Goal: Find specific page/section: Find specific page/section

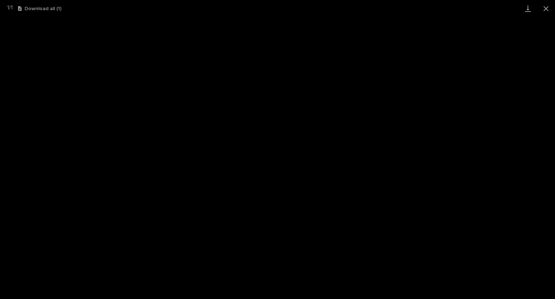
scroll to position [202, 0]
click at [542, 8] on button "Close gallery" at bounding box center [546, 8] width 18 height 17
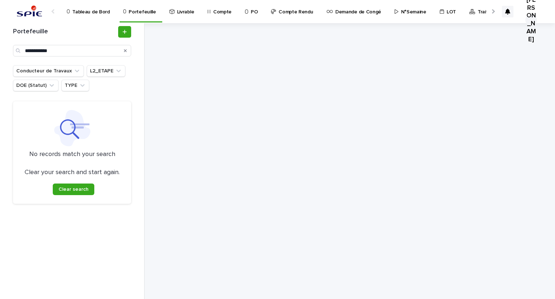
click at [134, 11] on p "Portefeuille" at bounding box center [142, 7] width 27 height 15
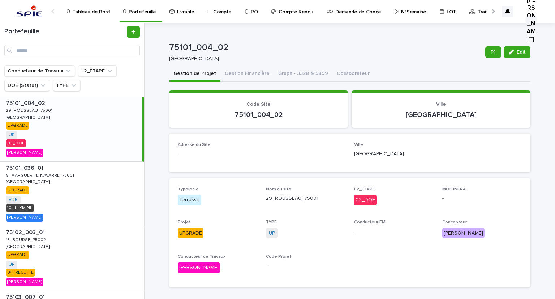
click at [270, 11] on div "Compte Rendu" at bounding box center [293, 7] width 46 height 15
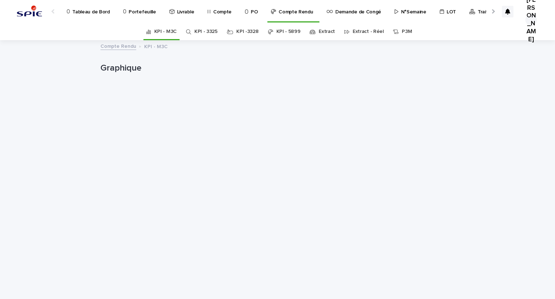
click at [326, 33] on link "Extract" at bounding box center [327, 31] width 16 height 17
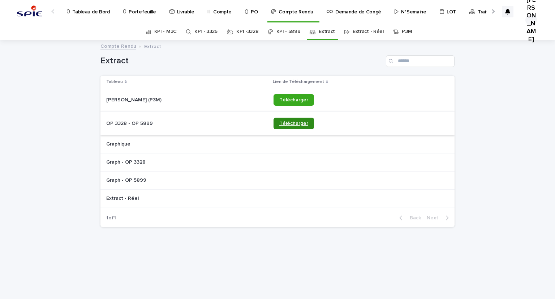
click at [292, 118] on link "Télécharger" at bounding box center [294, 124] width 40 height 12
click at [141, 16] on link "Portefeuille" at bounding box center [141, 11] width 37 height 22
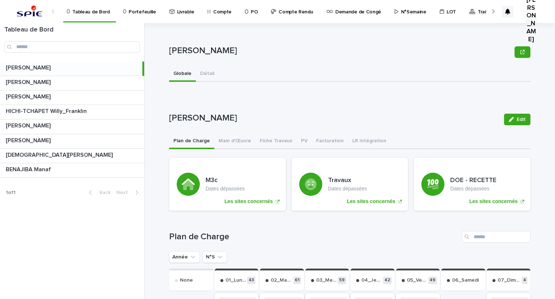
click at [125, 15] on link "Portefeuille" at bounding box center [141, 11] width 37 height 22
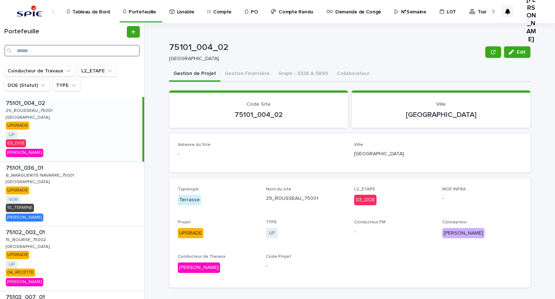
click at [58, 51] on input "Search" at bounding box center [72, 51] width 136 height 12
paste input "**********"
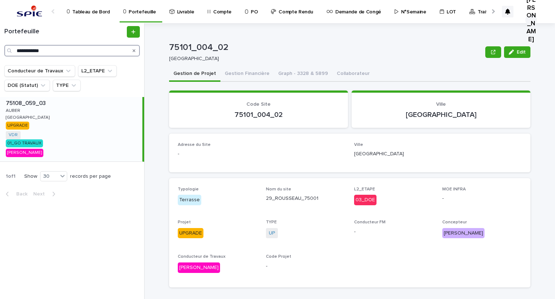
type input "**********"
click at [26, 109] on div "75108_059_03 75108_059_03 AUBER [PERSON_NAME][GEOGRAPHIC_DATA] [GEOGRAPHIC_DATA…" at bounding box center [71, 129] width 142 height 64
click at [221, 72] on button "Gestion Financière" at bounding box center [248, 74] width 54 height 15
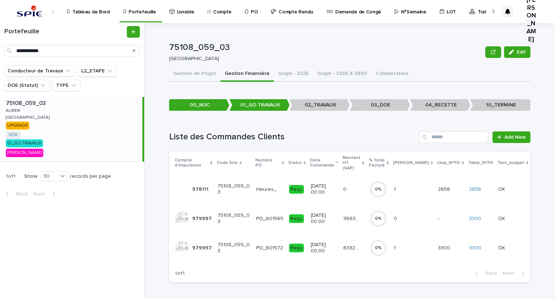
click at [364, 213] on div "3663.41 3663.41" at bounding box center [353, 219] width 20 height 12
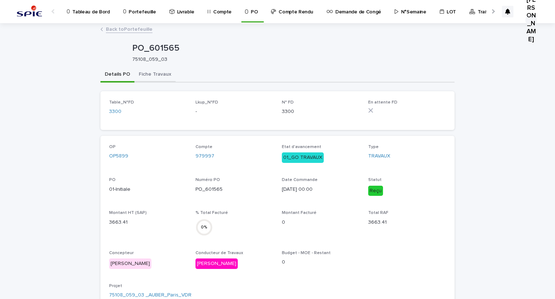
click at [144, 76] on button "Fiche Travaux" at bounding box center [154, 74] width 41 height 15
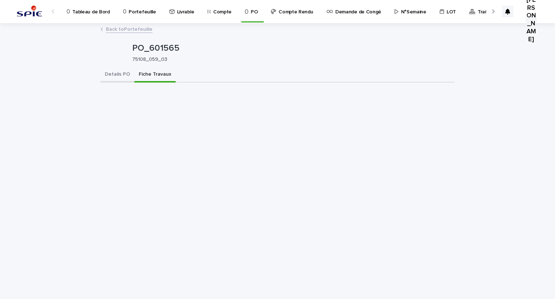
click at [123, 72] on button "Details PO" at bounding box center [118, 74] width 34 height 15
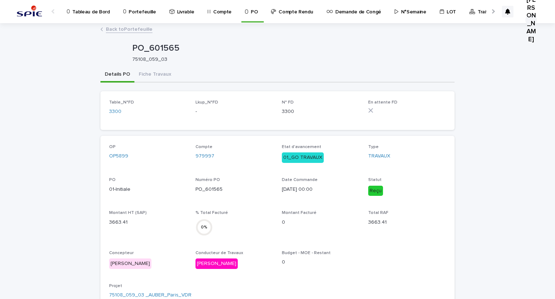
click at [135, 17] on link "Portefeuille" at bounding box center [141, 11] width 37 height 22
drag, startPoint x: 158, startPoint y: 69, endPoint x: 161, endPoint y: 78, distance: 10.4
click at [157, 69] on button "Fiche Travaux" at bounding box center [154, 74] width 41 height 15
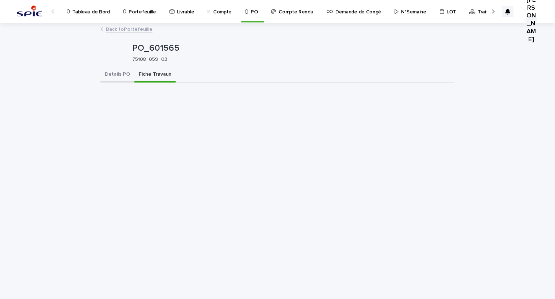
click at [107, 73] on button "Details PO" at bounding box center [118, 74] width 34 height 15
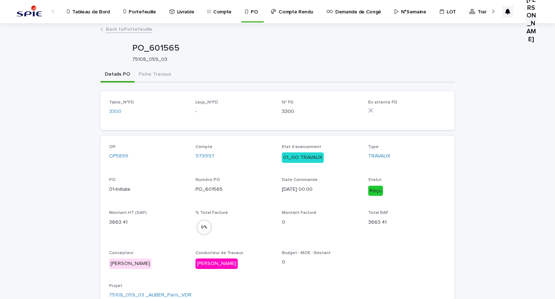
click at [285, 110] on p "3300" at bounding box center [321, 112] width 78 height 8
drag, startPoint x: 285, startPoint y: 110, endPoint x: 185, endPoint y: 101, distance: 101.0
click at [285, 110] on p "3300" at bounding box center [321, 112] width 78 height 8
click at [112, 109] on link "3300" at bounding box center [115, 112] width 12 height 8
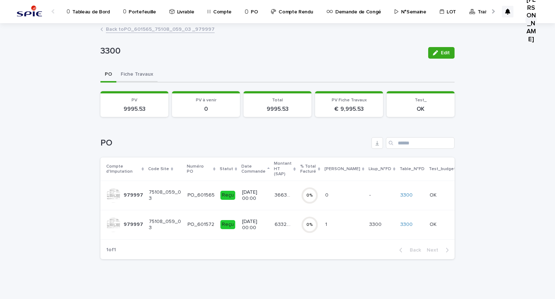
click at [135, 78] on button "Fiche Travaux" at bounding box center [136, 74] width 41 height 15
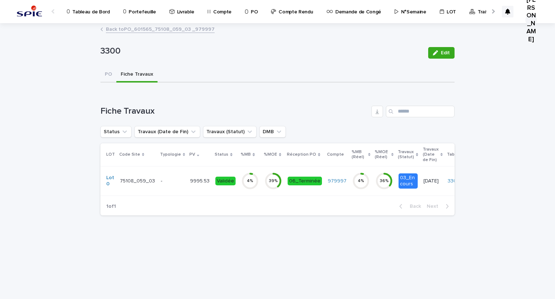
click at [158, 183] on td "-" at bounding box center [172, 180] width 29 height 29
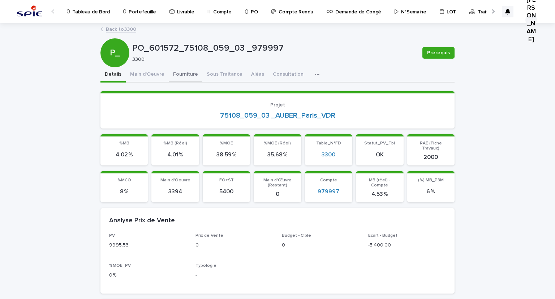
click at [188, 68] on button "Fourniture" at bounding box center [186, 74] width 34 height 15
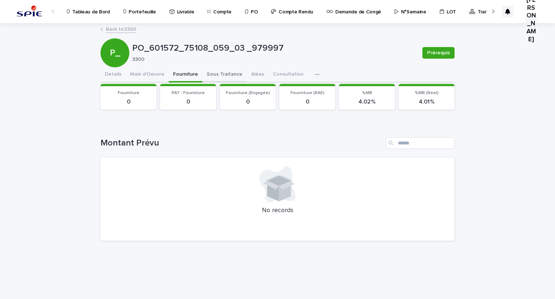
click at [223, 77] on button "Sous Traitance" at bounding box center [224, 74] width 44 height 15
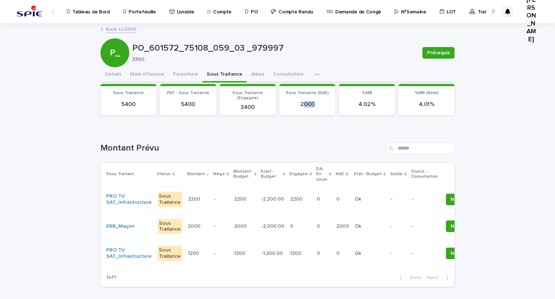
drag, startPoint x: 300, startPoint y: 103, endPoint x: 320, endPoint y: 103, distance: 19.5
click at [320, 103] on p "2000" at bounding box center [307, 104] width 47 height 7
click at [253, 74] on button "Aléas" at bounding box center [258, 74] width 22 height 15
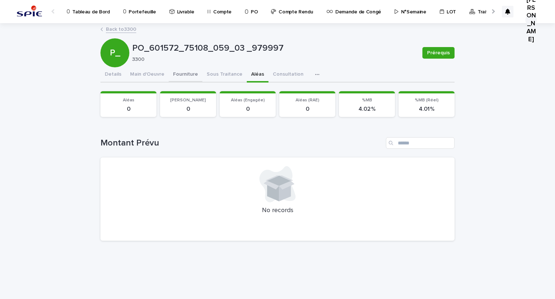
click at [183, 73] on button "Fourniture" at bounding box center [186, 74] width 34 height 15
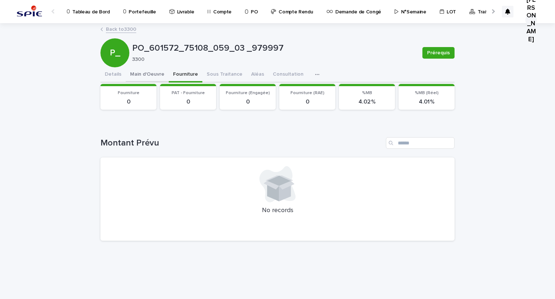
click at [149, 73] on button "Main d'Oeuvre" at bounding box center [147, 74] width 43 height 15
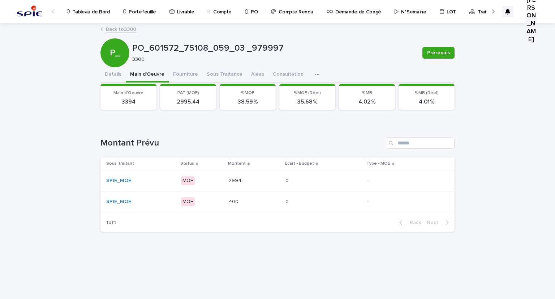
click at [146, 10] on p "Portefeuille" at bounding box center [142, 7] width 27 height 15
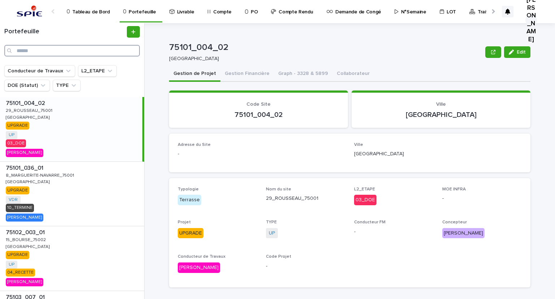
click at [110, 52] on input "Search" at bounding box center [72, 51] width 136 height 12
paste input "**********"
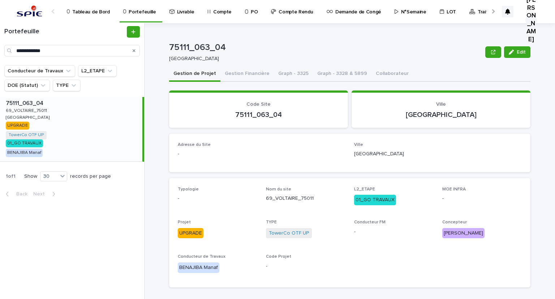
click at [26, 108] on p "69_VOLTAIRE_75011" at bounding box center [27, 110] width 43 height 7
click at [504, 51] on button "Edit" at bounding box center [517, 52] width 26 height 12
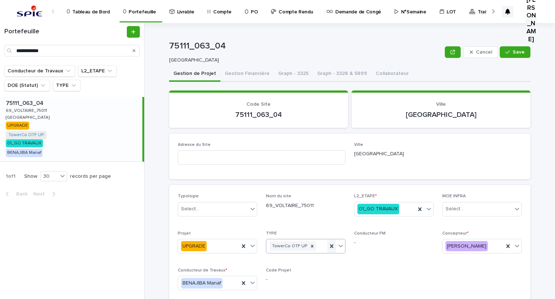
click at [329, 246] on icon at bounding box center [331, 245] width 7 height 7
click at [337, 245] on icon at bounding box center [340, 245] width 7 height 7
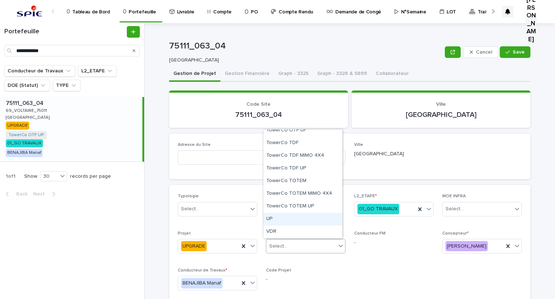
click at [292, 219] on div "UP" at bounding box center [303, 219] width 79 height 13
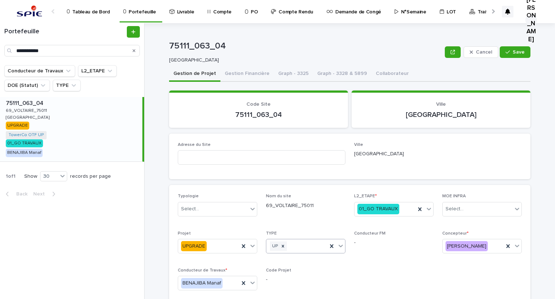
click at [519, 58] on div "Cancel Save" at bounding box center [488, 52] width 86 height 29
click at [521, 52] on span "Save" at bounding box center [519, 52] width 12 height 5
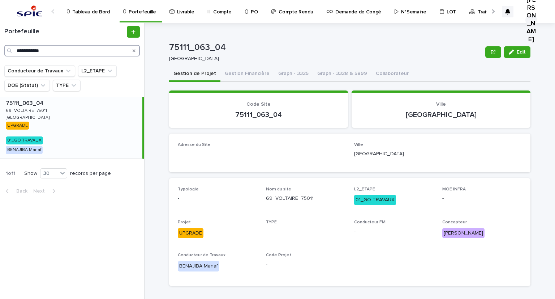
click at [81, 50] on input "**********" at bounding box center [72, 51] width 136 height 12
paste input "Search"
type input "**********"
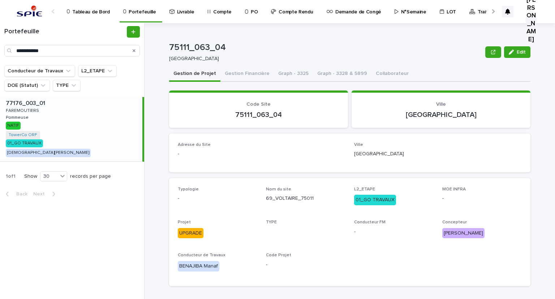
click at [20, 103] on p "77176_003_01" at bounding box center [26, 102] width 41 height 8
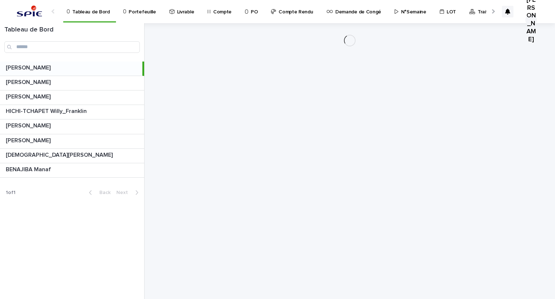
click at [140, 13] on p "Portefeuille" at bounding box center [142, 7] width 27 height 15
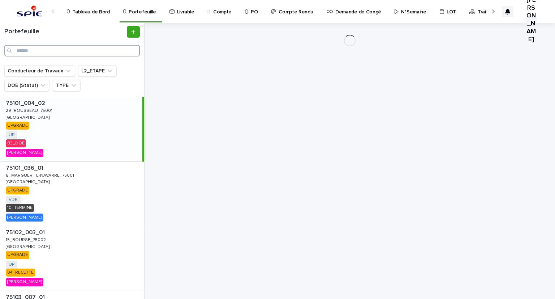
click at [65, 54] on input "Search" at bounding box center [72, 51] width 136 height 12
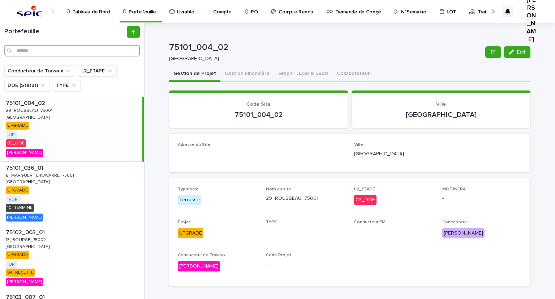
paste input "**********"
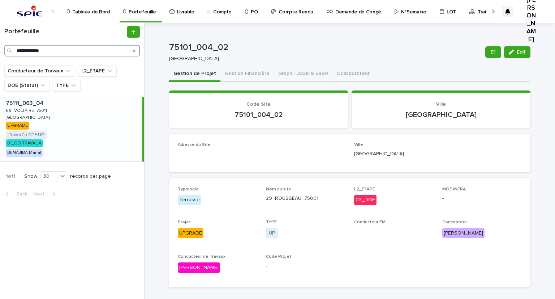
type input "**********"
click at [8, 109] on p "69_VOLTAIRE_75011" at bounding box center [27, 110] width 43 height 7
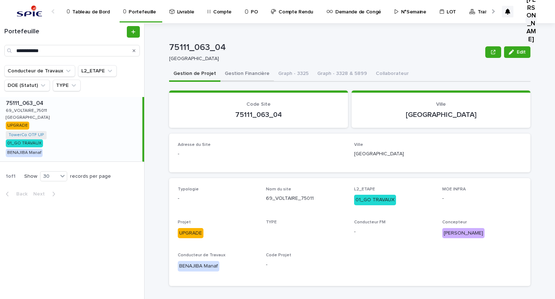
click at [231, 70] on button "Gestion Financière" at bounding box center [248, 74] width 54 height 15
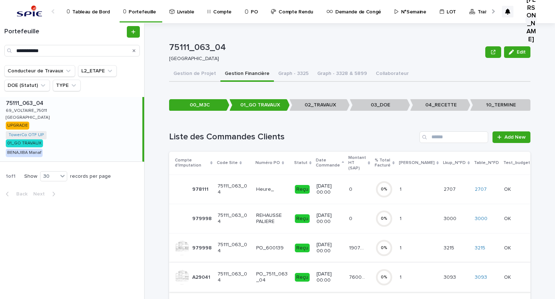
scroll to position [24, 0]
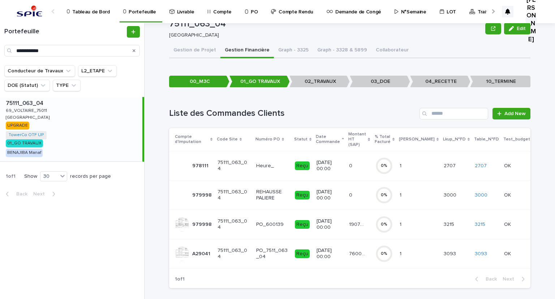
click at [342, 248] on p "11/8/2025 00:00" at bounding box center [330, 253] width 27 height 12
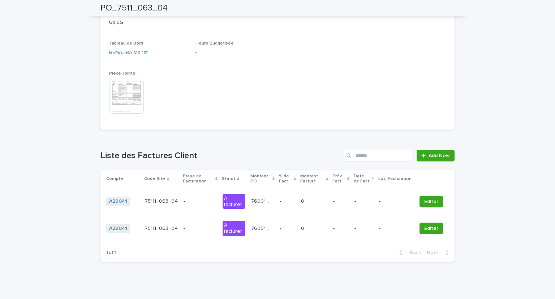
scroll to position [7, 0]
